Goal: Find specific page/section: Find specific page/section

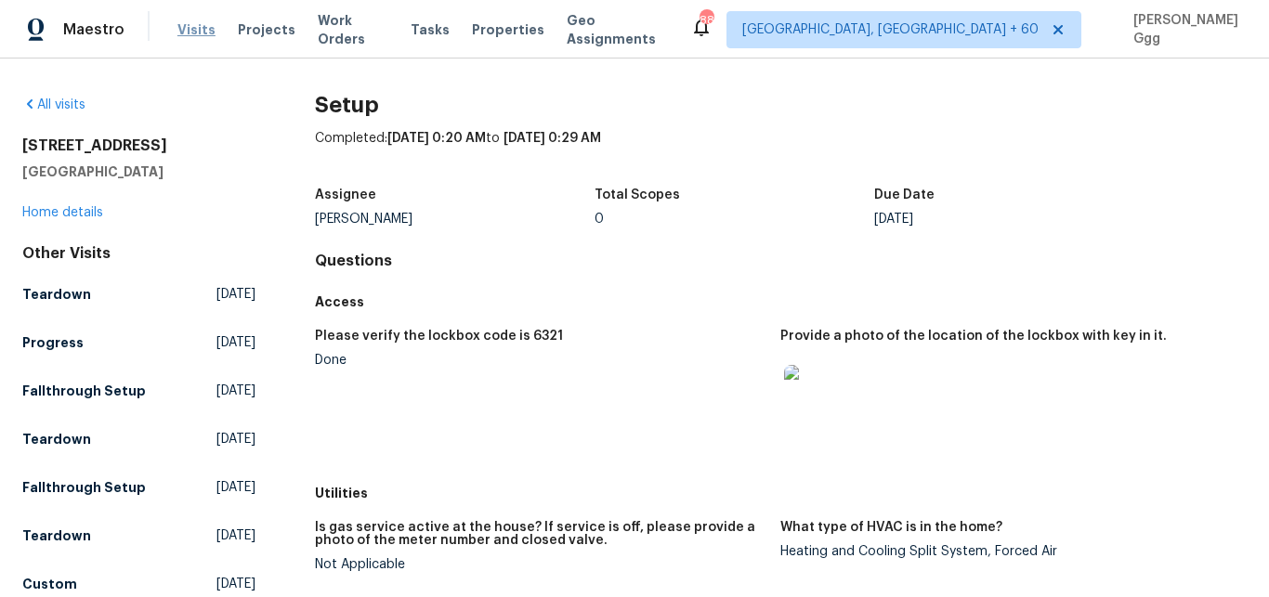
click at [207, 23] on span "Visits" at bounding box center [196, 29] width 38 height 19
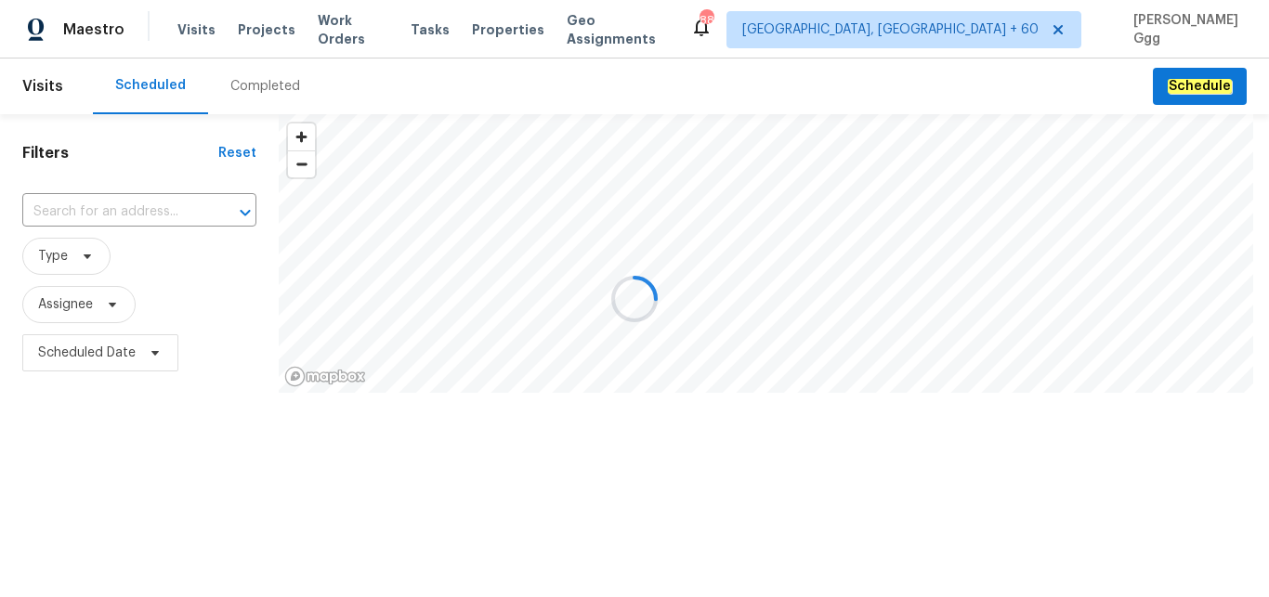
click at [270, 83] on div at bounding box center [634, 298] width 1269 height 597
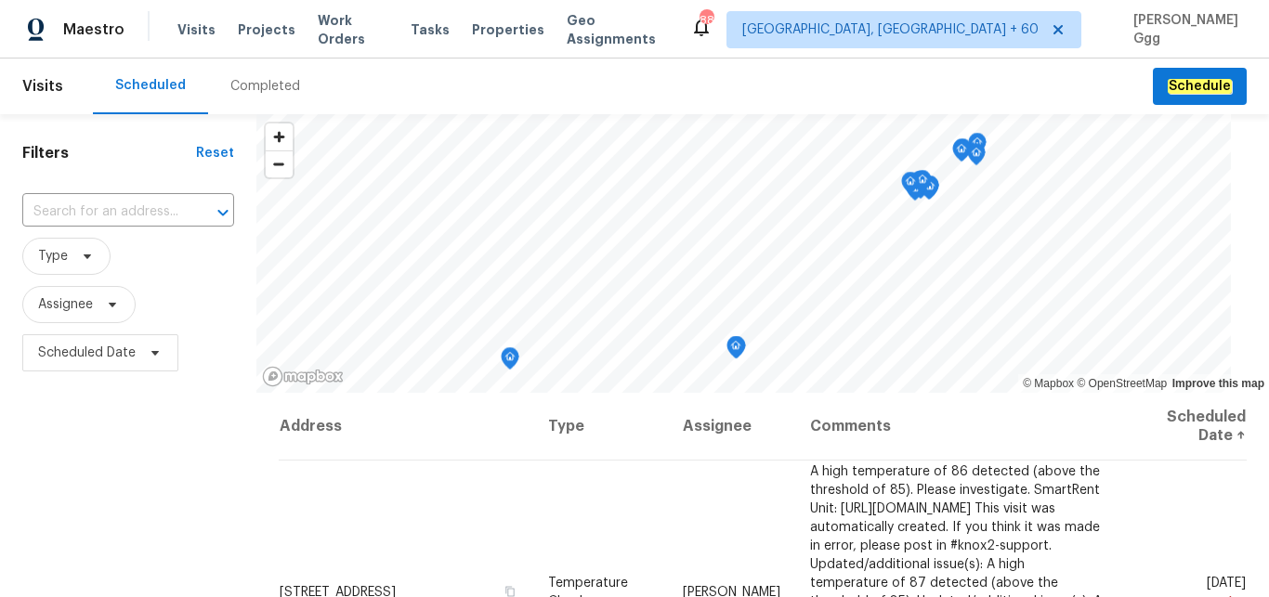
click at [277, 85] on div "Completed" at bounding box center [265, 86] width 70 height 19
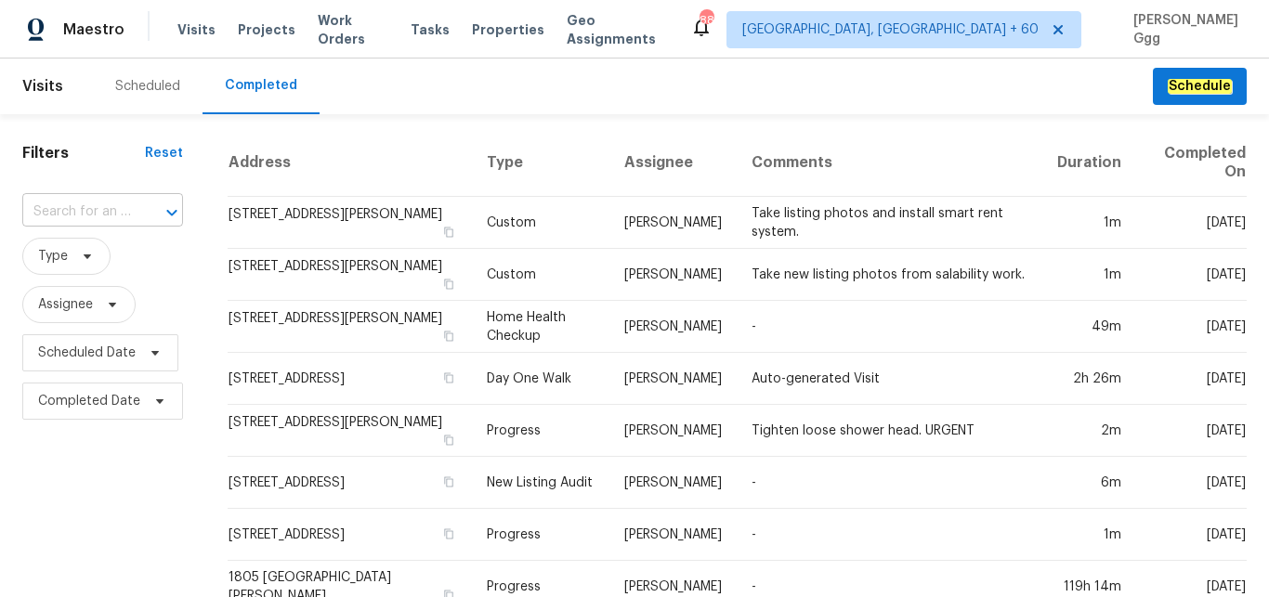
click at [80, 213] on input "text" at bounding box center [76, 212] width 109 height 29
paste input "[STREET_ADDRESS][PERSON_NAME]"
drag, startPoint x: 121, startPoint y: 203, endPoint x: 153, endPoint y: 200, distance: 32.7
click at [131, 200] on input "[STREET_ADDRESS][PERSON_NAME]" at bounding box center [76, 212] width 109 height 29
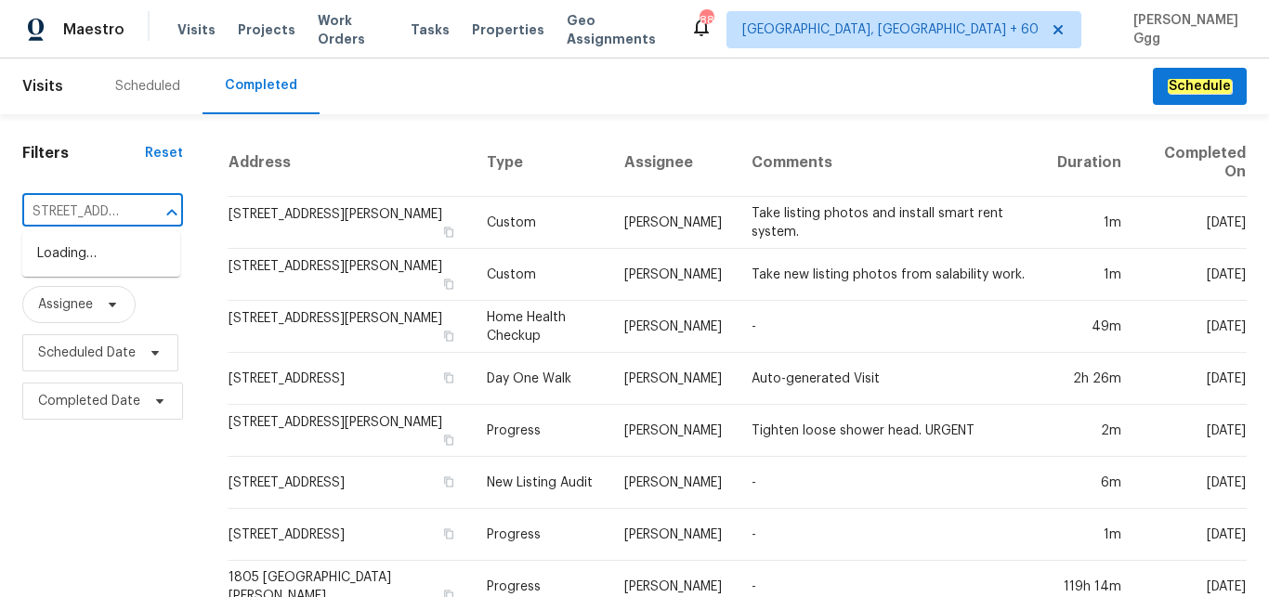
scroll to position [0, 0]
type input "1214 Romani"
click at [107, 275] on li "[STREET_ADDRESS][PERSON_NAME]" at bounding box center [101, 264] width 158 height 50
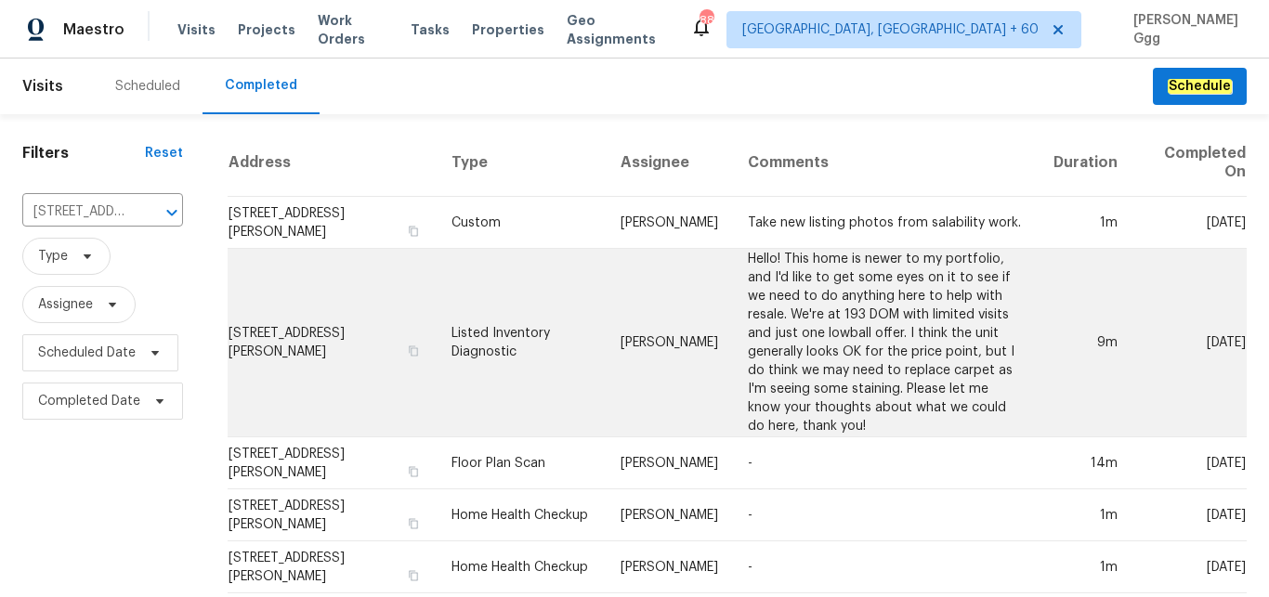
scroll to position [235, 0]
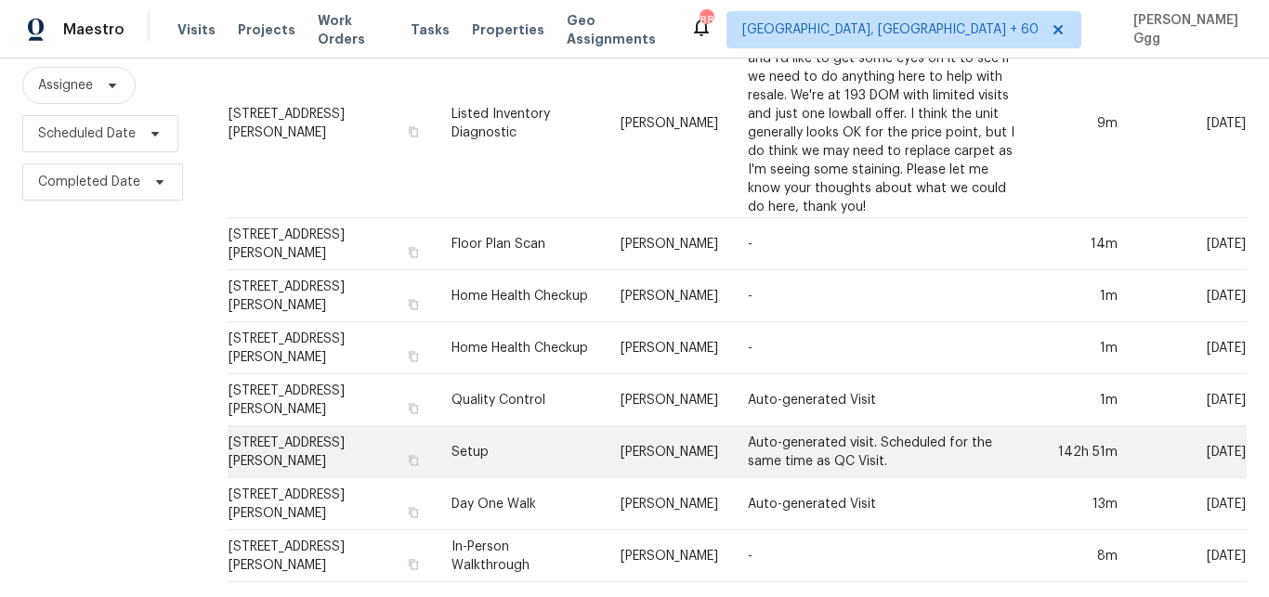
click at [502, 435] on td "Setup" at bounding box center [521, 452] width 168 height 52
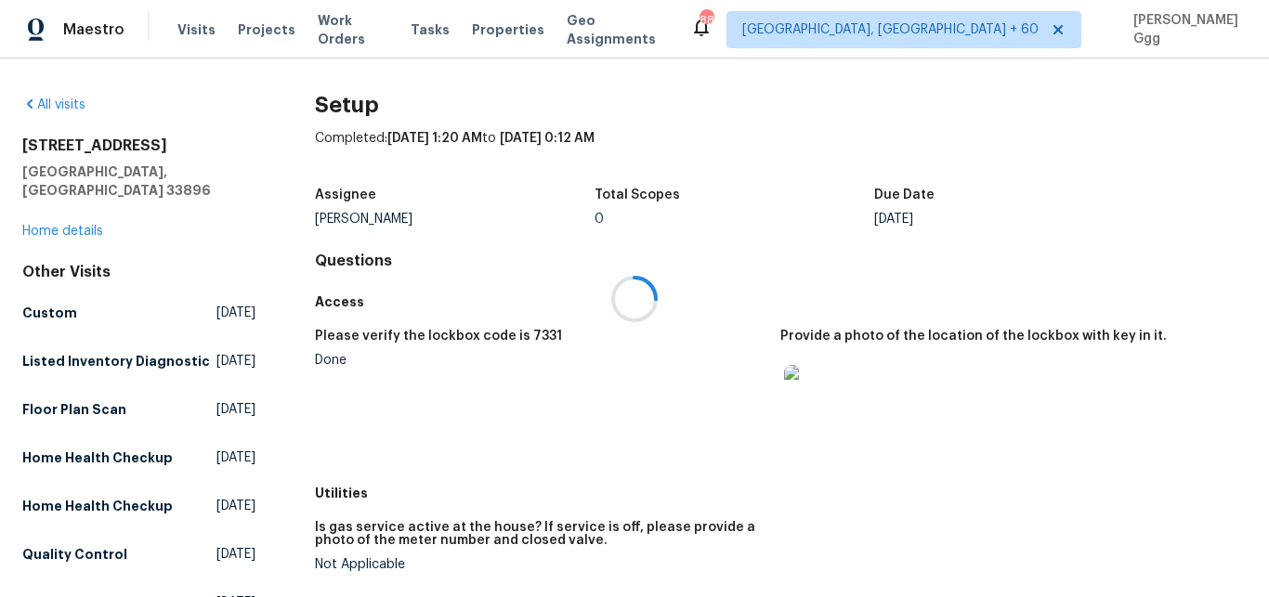
click at [67, 215] on div at bounding box center [634, 298] width 1269 height 597
click at [68, 225] on link "Home details" at bounding box center [62, 231] width 81 height 13
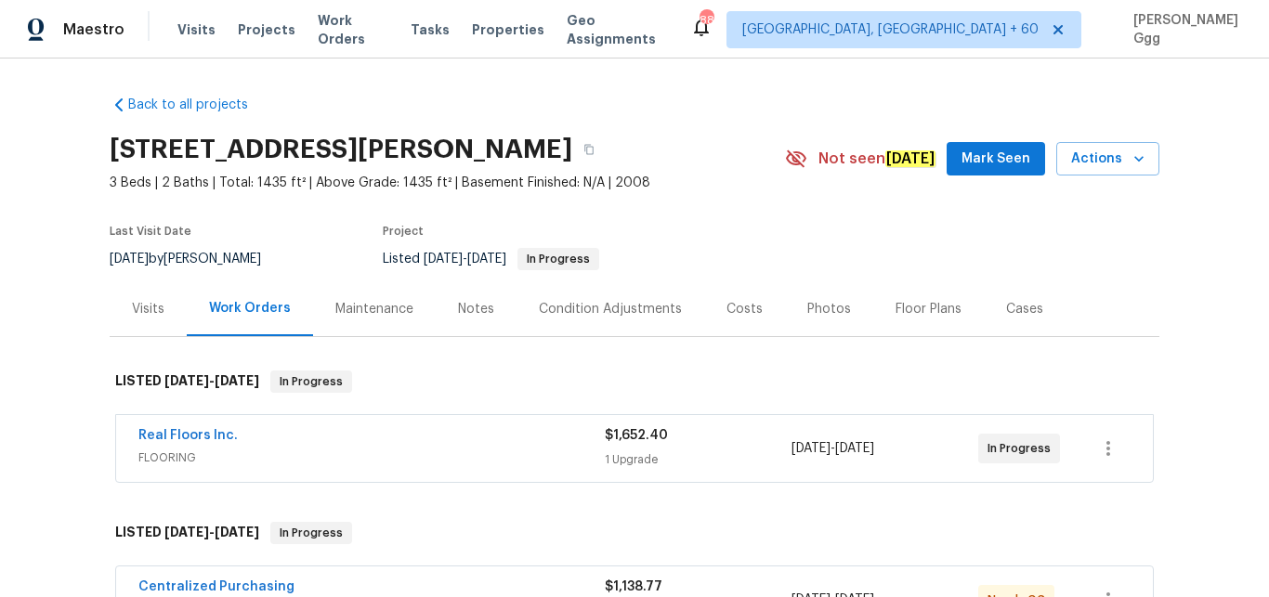
click at [813, 300] on div "Photos" at bounding box center [829, 309] width 44 height 19
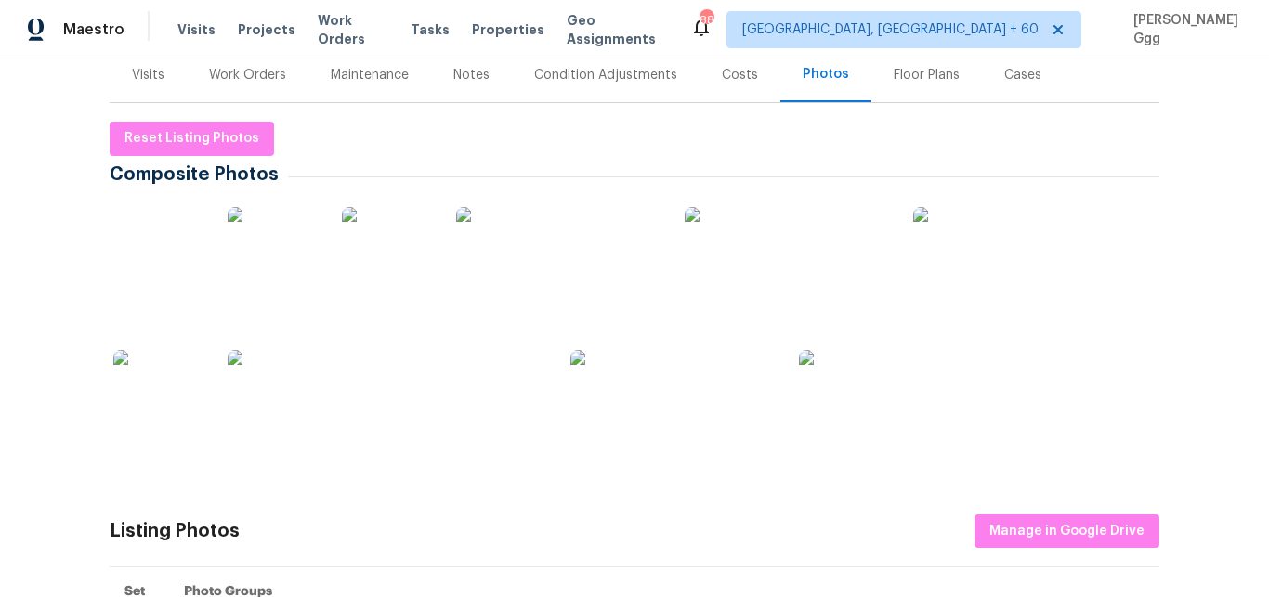
scroll to position [312, 0]
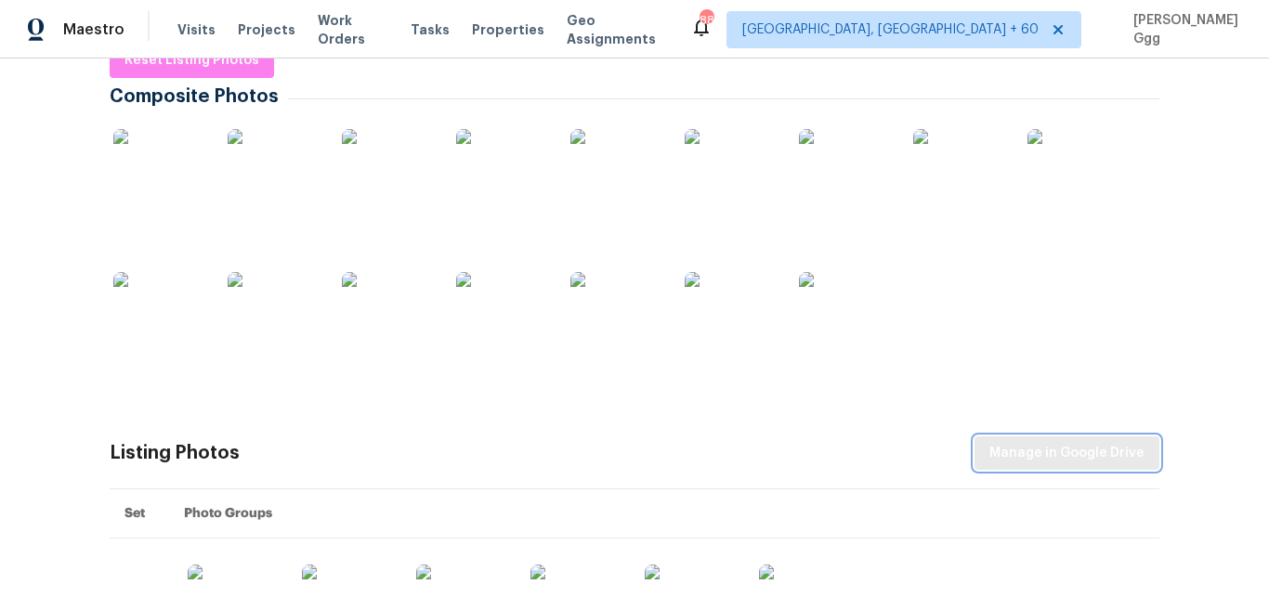
click at [1057, 450] on span "Manage in Google Drive" at bounding box center [1066, 453] width 155 height 23
click at [1045, 441] on button "Manage in Google Drive" at bounding box center [1067, 454] width 185 height 34
